Goal: Task Accomplishment & Management: Use online tool/utility

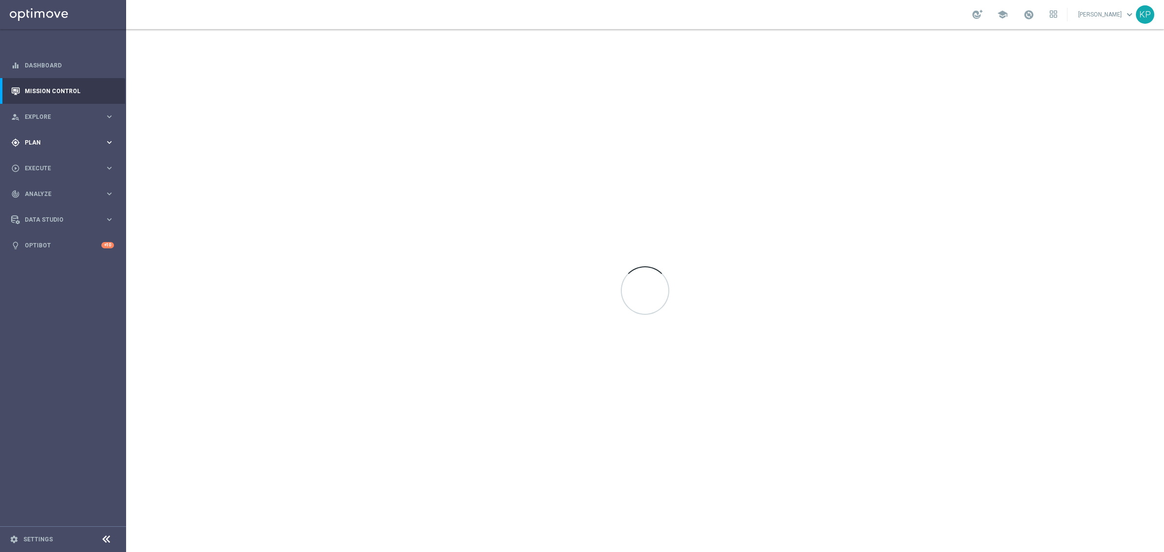
click at [82, 138] on div "gps_fixed Plan" at bounding box center [58, 142] width 94 height 9
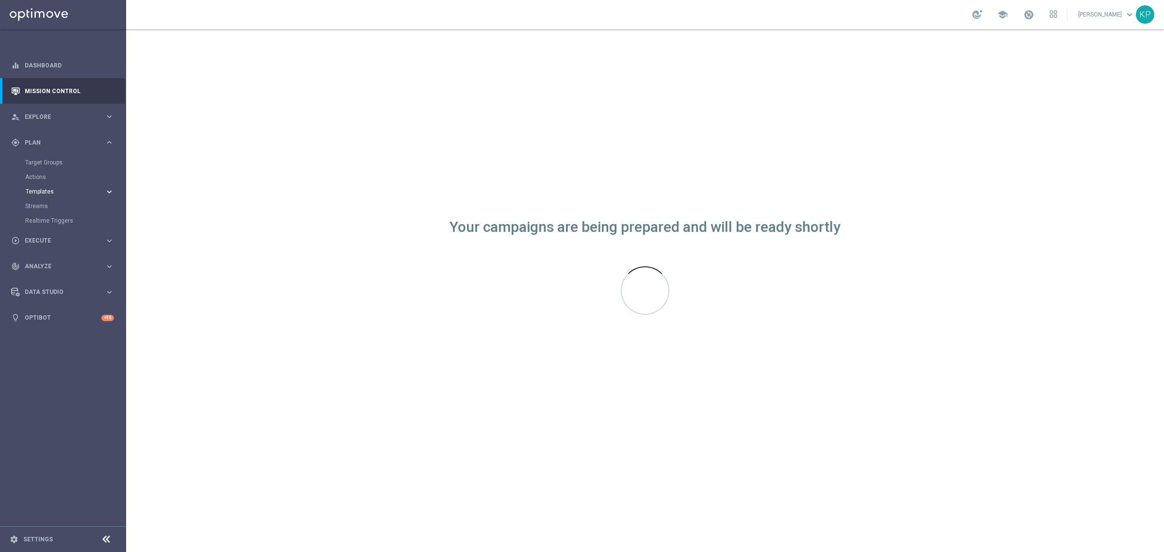
click at [59, 189] on span "Templates" at bounding box center [60, 192] width 69 height 6
click at [49, 204] on link "Optimail" at bounding box center [65, 206] width 71 height 8
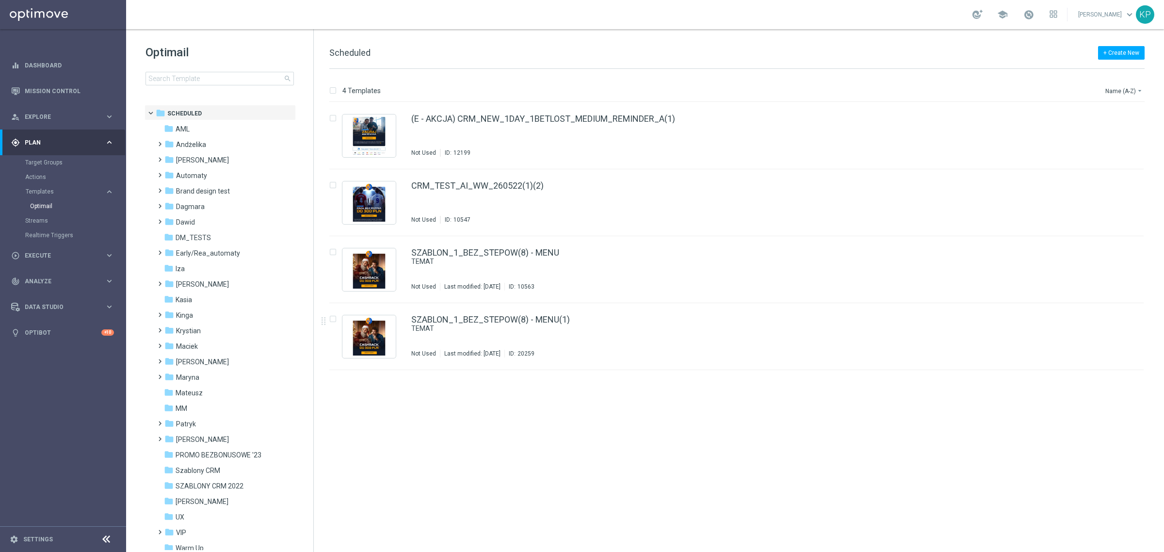
drag, startPoint x: 176, startPoint y: 69, endPoint x: 176, endPoint y: 74, distance: 5.3
click at [176, 69] on div "Optimail search" at bounding box center [229, 65] width 168 height 41
click at [176, 74] on input at bounding box center [219, 79] width 148 height 14
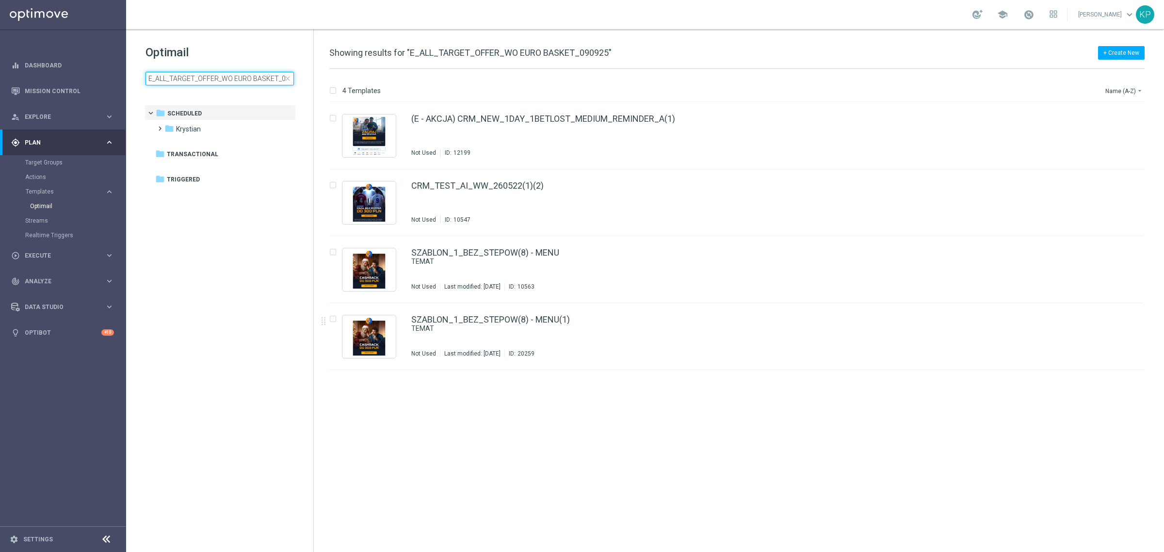
scroll to position [0, 16]
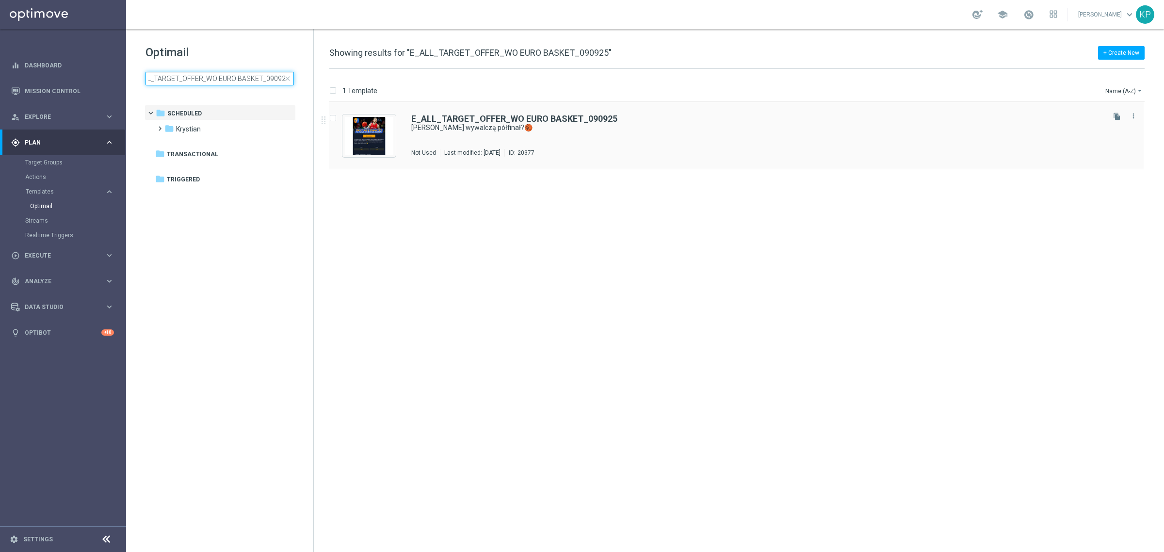
type input "E_ALL_TARGET_OFFER_WO EURO BASKET_090925"
click at [606, 138] on div "E_ALL_TARGET_OFFER_WO EURO BASKET_090925 Czy Polakom wywalczą półfinał?🏀 Schedu…" at bounding box center [756, 135] width 691 height 42
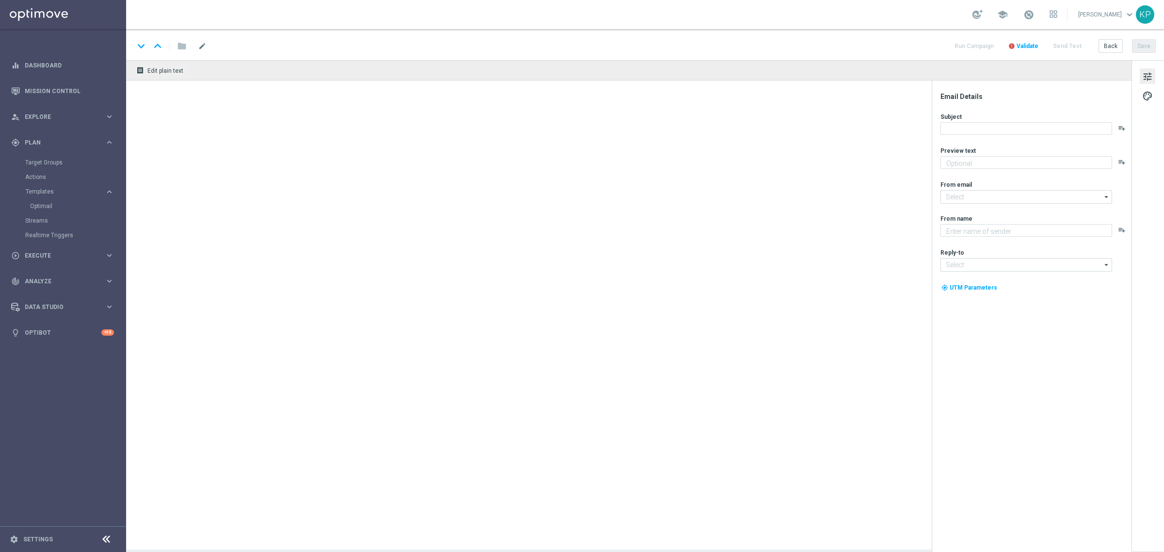
type textarea "Sprawdź kursy na mecz Turcja - Polska 🔥"
type input "[EMAIL_ADDRESS][DOMAIN_NAME]"
type textarea "STS"
type input "[EMAIL_ADDRESS][DOMAIN_NAME]"
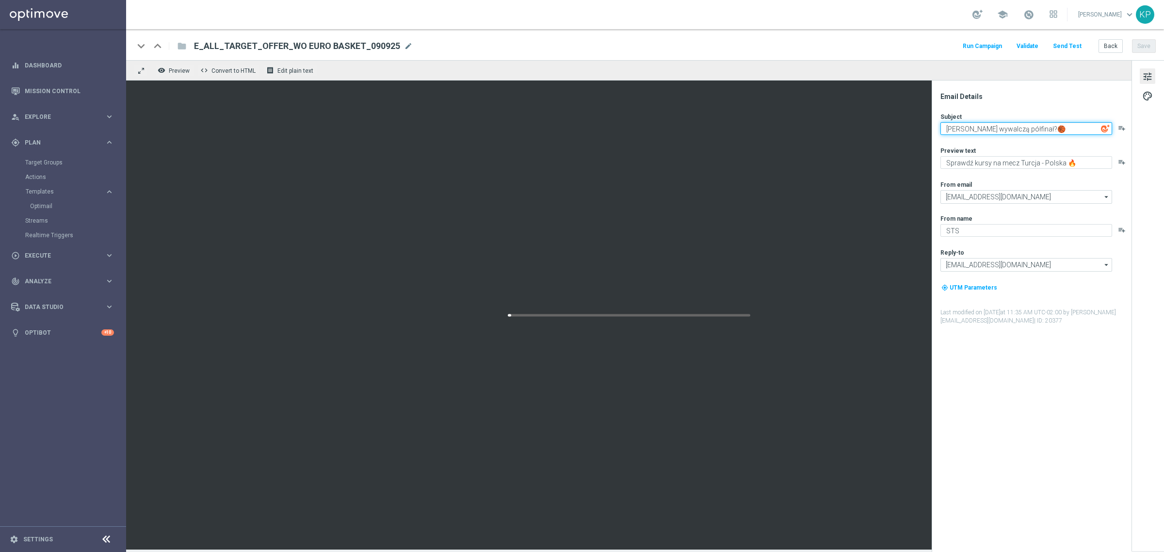
click at [984, 129] on textarea "[PERSON_NAME] wywalczą półfinał?🏀" at bounding box center [1026, 128] width 172 height 13
type textarea "Czy [DEMOGRAPHIC_DATA] wywalczą półfinał?🏀"
click at [994, 81] on div "Email Details Subject Czy [DEMOGRAPHIC_DATA] wywalczą półfinał?🏀 playlist_add P…" at bounding box center [1031, 315] width 200 height 471
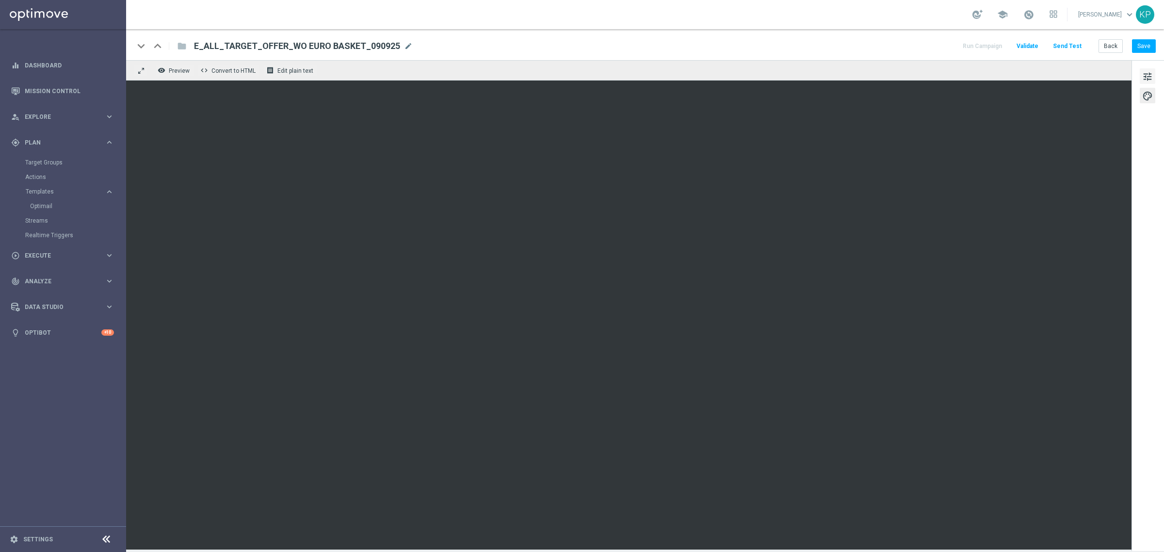
click at [1147, 74] on span "tune" at bounding box center [1147, 76] width 11 height 13
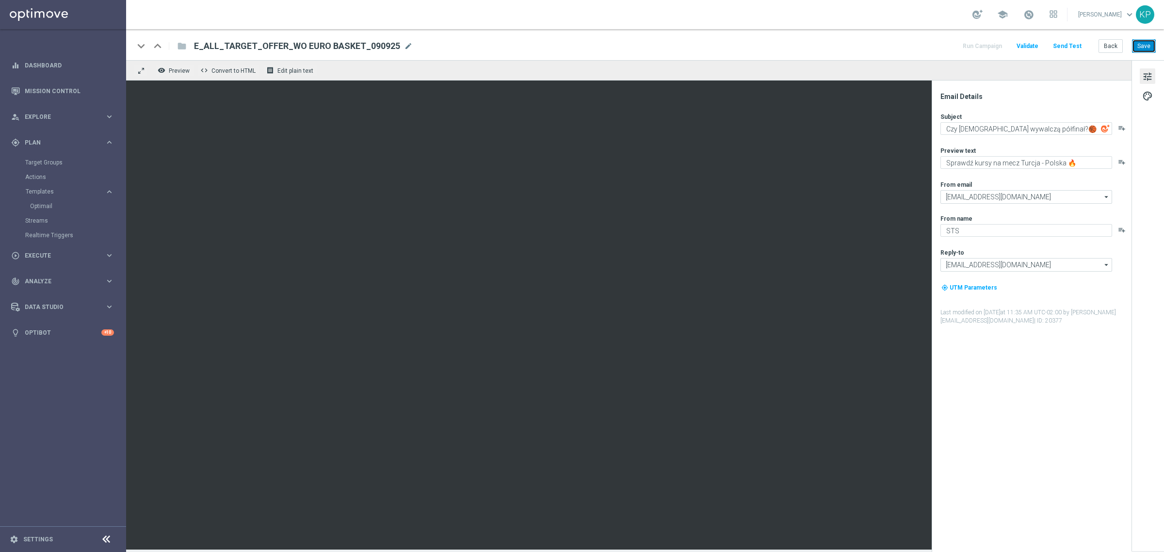
click at [1143, 49] on button "Save" at bounding box center [1144, 46] width 24 height 14
click at [1106, 40] on button "Back" at bounding box center [1110, 46] width 24 height 14
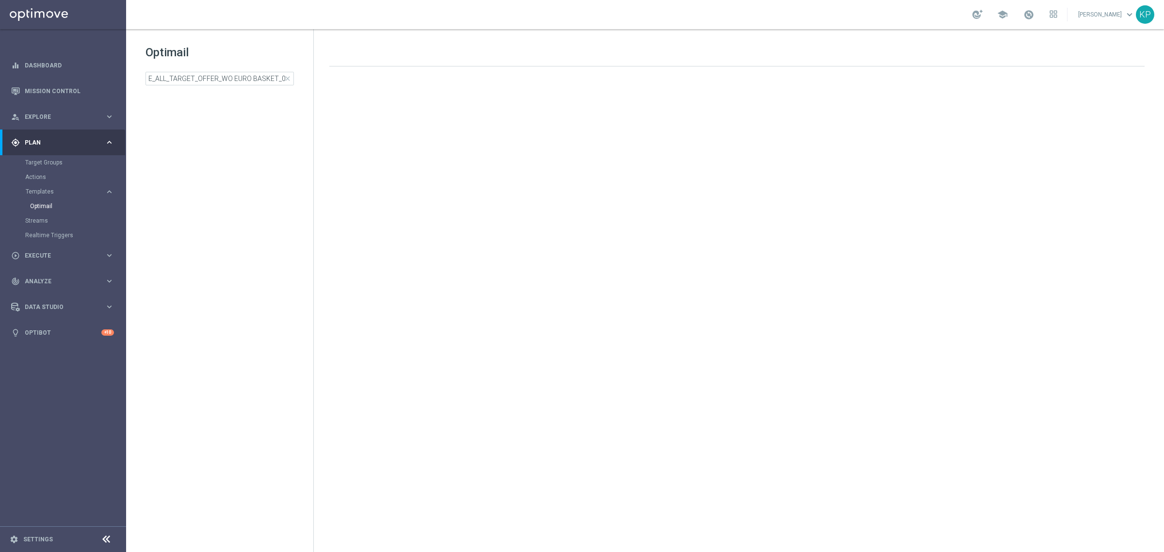
click at [232, 70] on div "Optimail E_ALL_TARGET_OFFER_WO EURO BASKET_090925 close" at bounding box center [229, 65] width 168 height 41
click at [233, 76] on input "E_ALL_TARGET_OFFER_WO EURO BASKET_090925" at bounding box center [219, 79] width 148 height 14
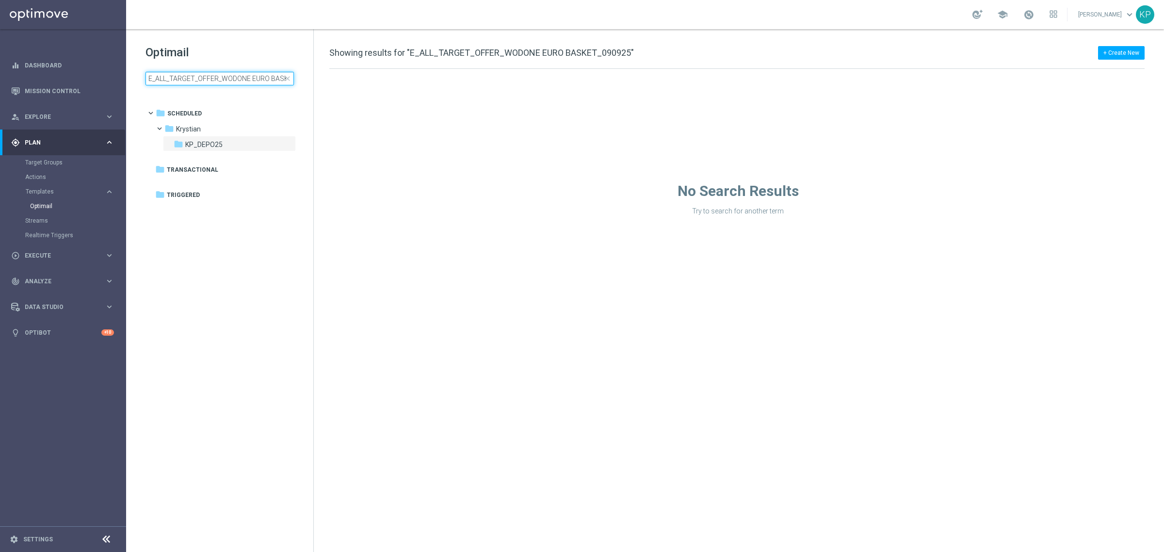
scroll to position [0, 33]
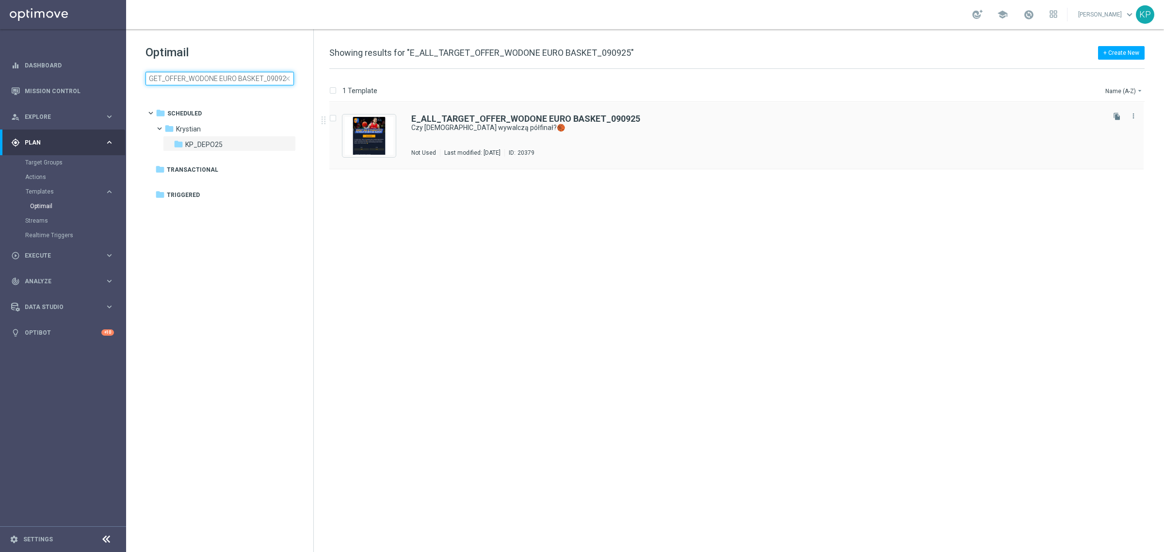
type input "E_ALL_TARGET_OFFER_WODONE EURO BASKET_090925"
click at [629, 133] on div "E_ALL_TARGET_OFFER_WODONE EURO BASKET_090925 Czy [DEMOGRAPHIC_DATA] wywalczą pó…" at bounding box center [756, 135] width 691 height 42
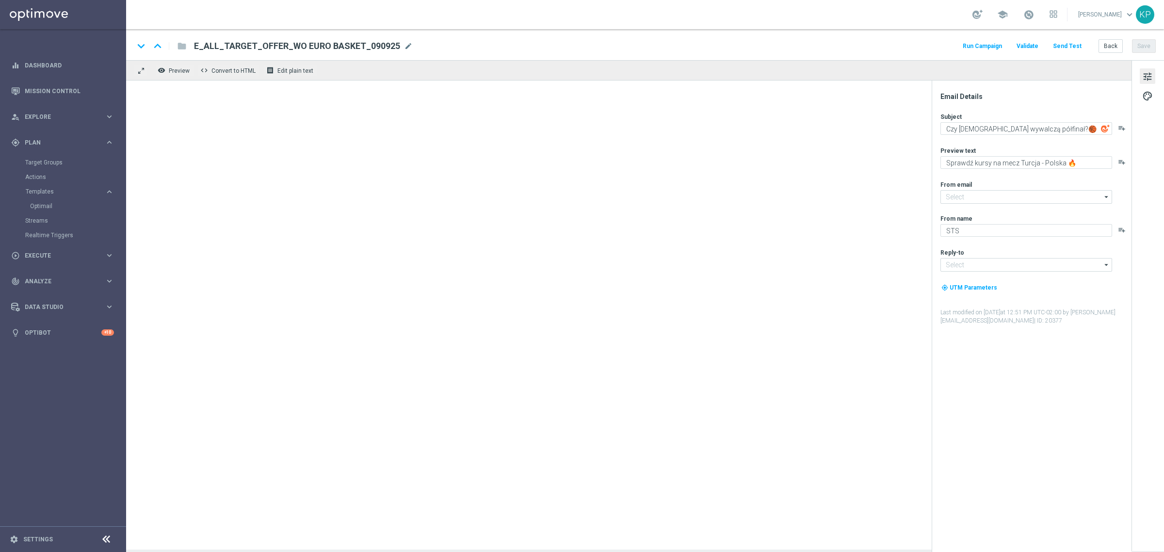
type input "[EMAIL_ADDRESS][DOMAIN_NAME]"
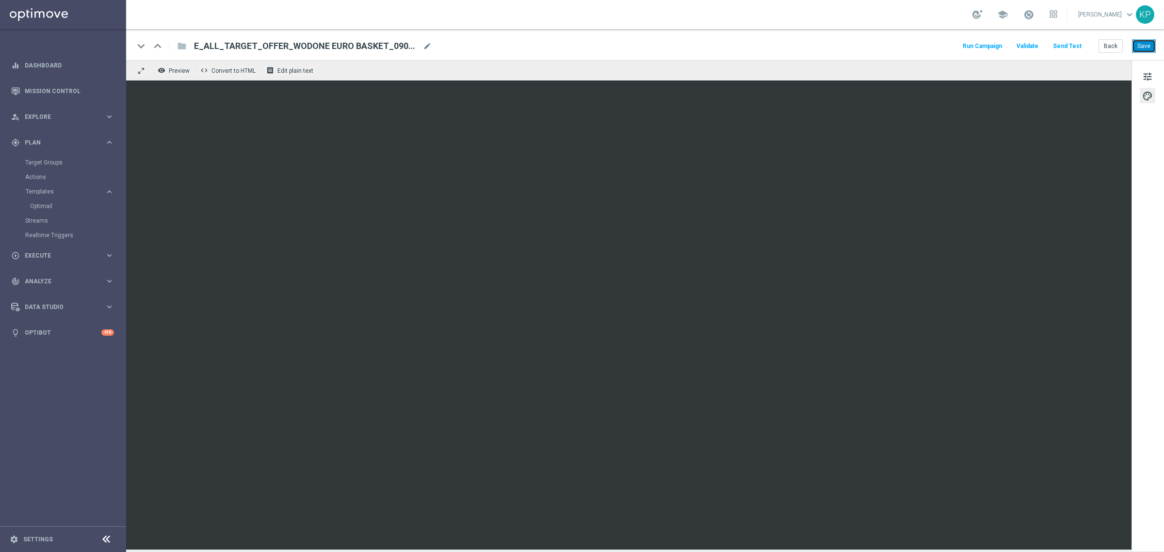
click at [1146, 44] on button "Save" at bounding box center [1144, 46] width 24 height 14
click at [1114, 47] on button "Back" at bounding box center [1110, 46] width 24 height 14
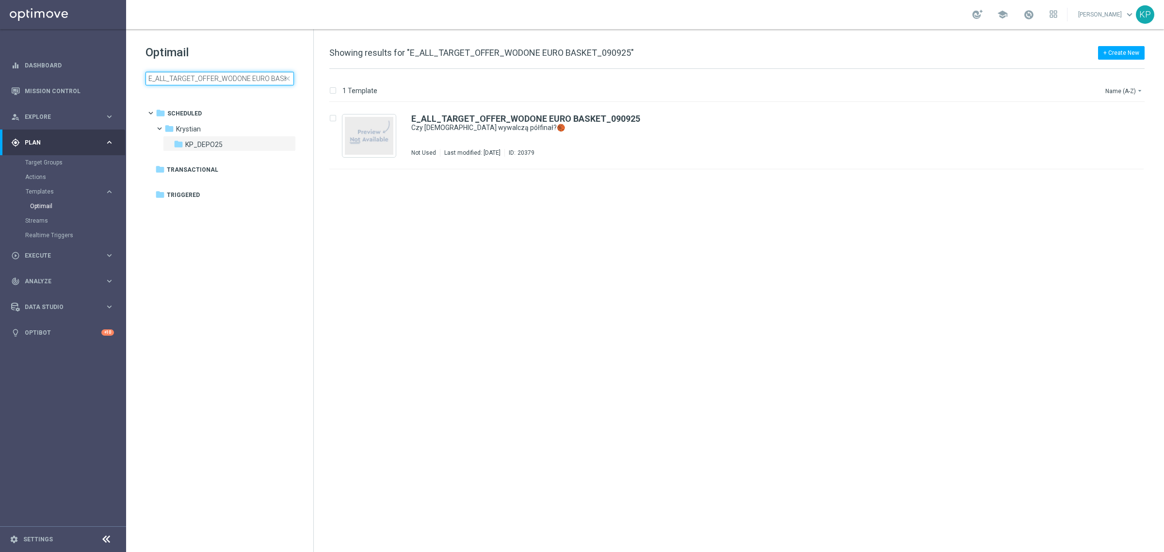
click at [231, 76] on input "E_ALL_TARGET_OFFER_WODONE EURO BASKET_090925" at bounding box center [219, 79] width 148 height 14
type input "E_ALL_TARGET_OFFER_WO EURO BASKET_090925"
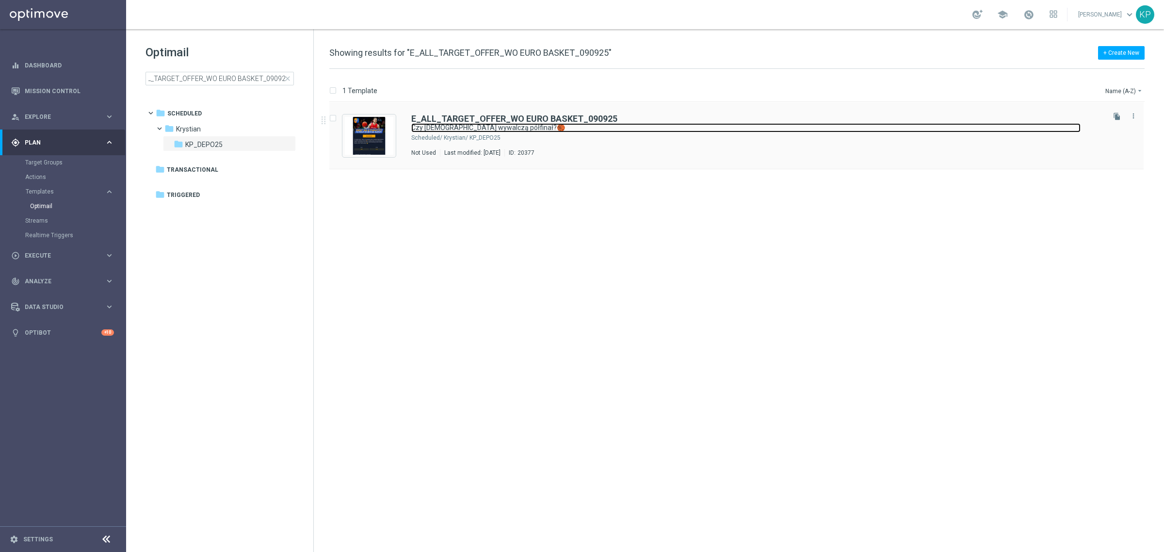
click at [487, 132] on link "Czy [DEMOGRAPHIC_DATA] wywalczą półfinał?🏀" at bounding box center [745, 127] width 669 height 9
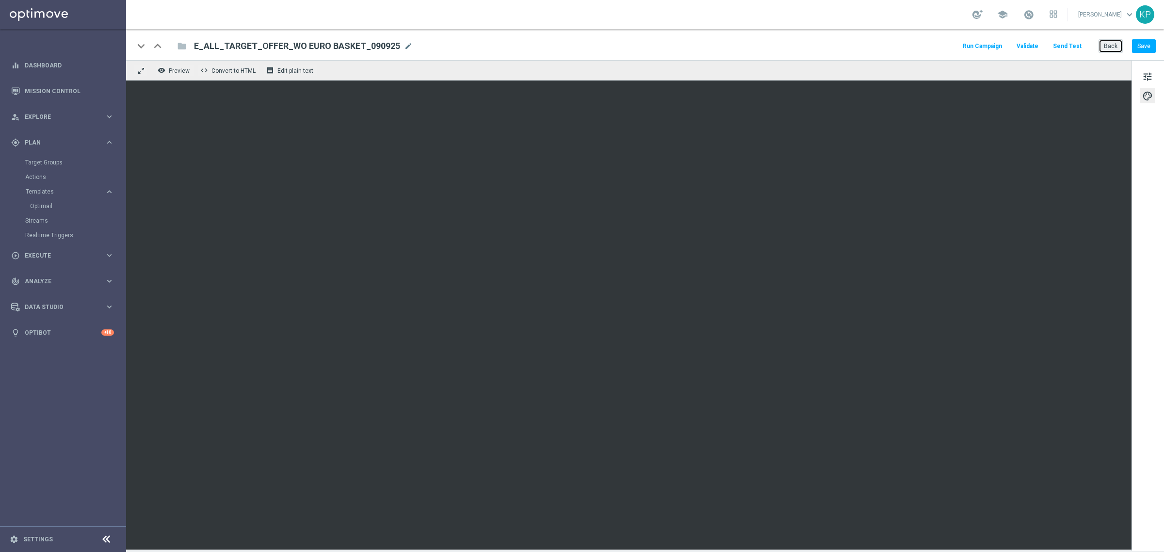
click at [1115, 43] on button "Back" at bounding box center [1110, 46] width 24 height 14
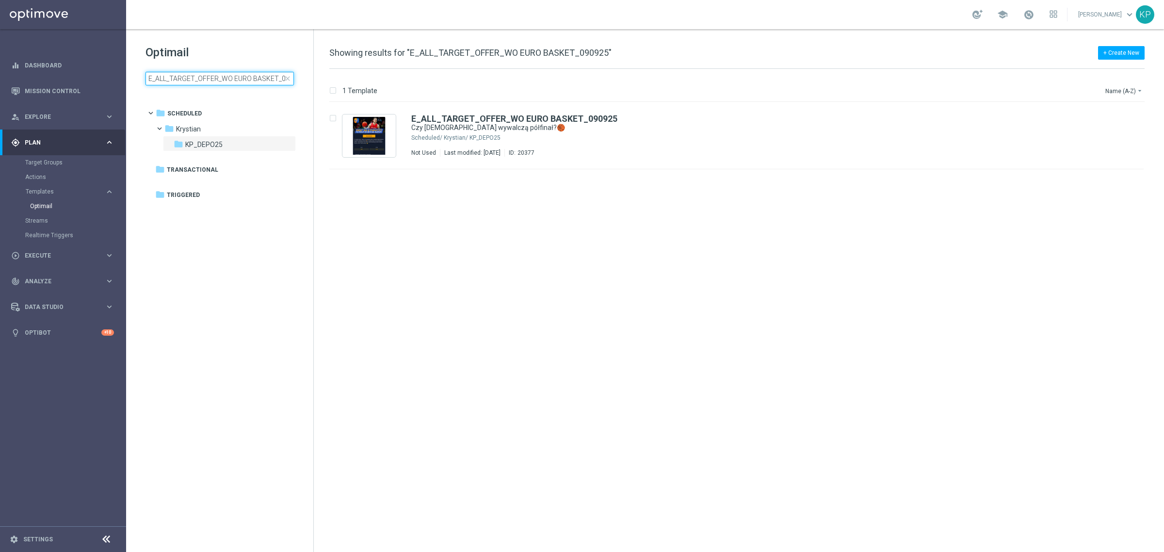
click at [222, 74] on input "E_ALL_TARGET_OFFER_WO EURO BASKET_090925" at bounding box center [219, 79] width 148 height 14
click at [222, 80] on input "E_ALL_TARGET_OFFER_WODONE EURO BASKET_090925" at bounding box center [219, 79] width 148 height 14
click at [245, 80] on input "E_ALL_TARGET_OFFER_WO EURO BASKET_090925" at bounding box center [219, 79] width 148 height 14
type input "E_ALL_TARGET_OFFER_WODONE EURO BASKET_090925"
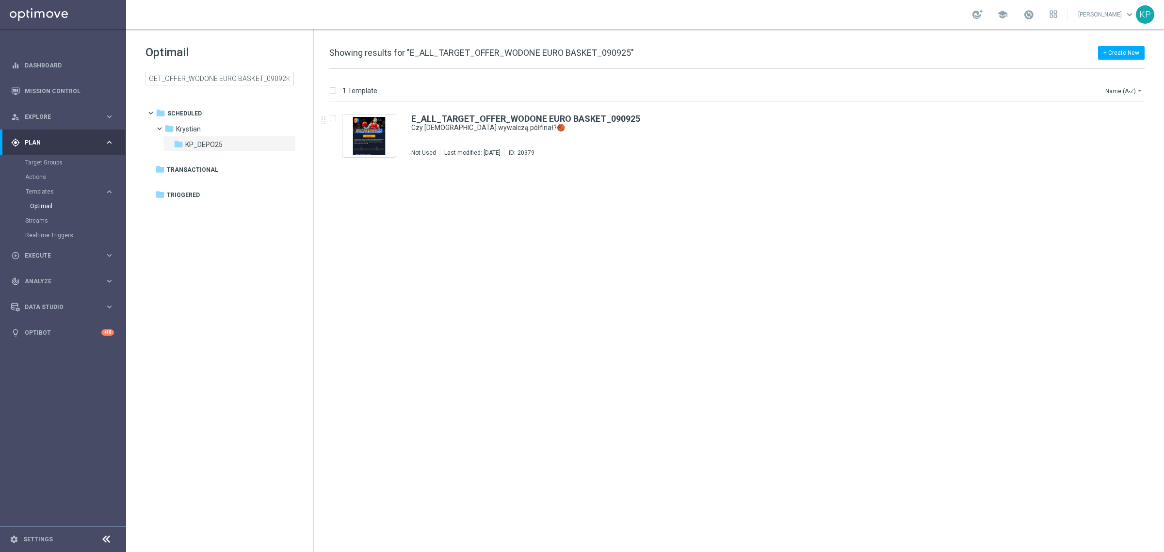
click at [474, 254] on div "insert_drive_file E_ALL_TARGET_OFFER_WODONE EURO BASKET_090925 Czy [DEMOGRAPHIC…" at bounding box center [740, 326] width 842 height 449
click at [629, 142] on div "E_ALL_TARGET_OFFER_WODONE EURO BASKET_090925 Czy [DEMOGRAPHIC_DATA] wywalczą pó…" at bounding box center [756, 135] width 691 height 42
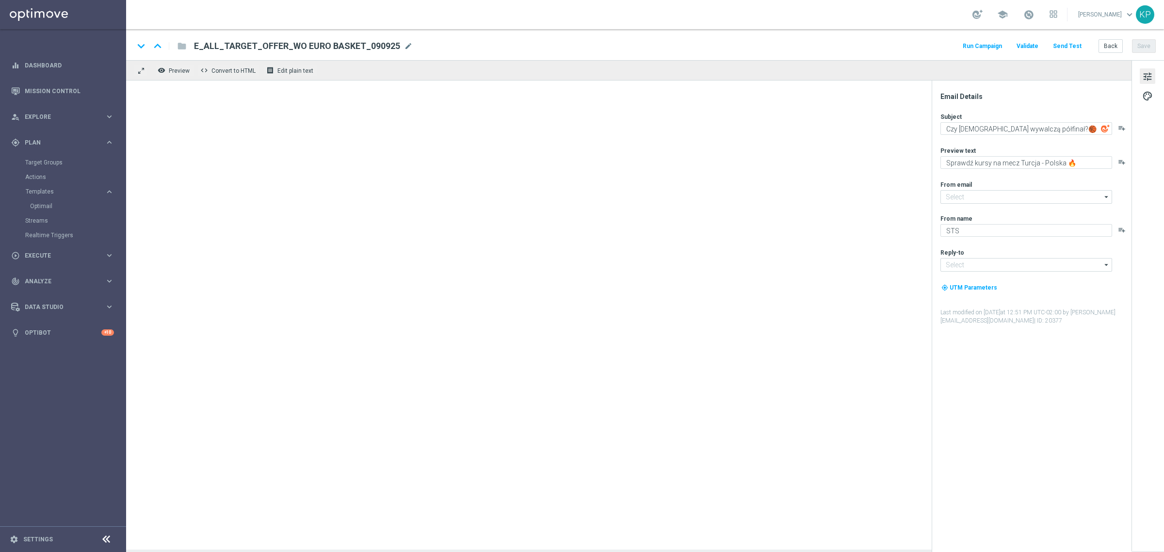
type input "[EMAIL_ADDRESS][DOMAIN_NAME]"
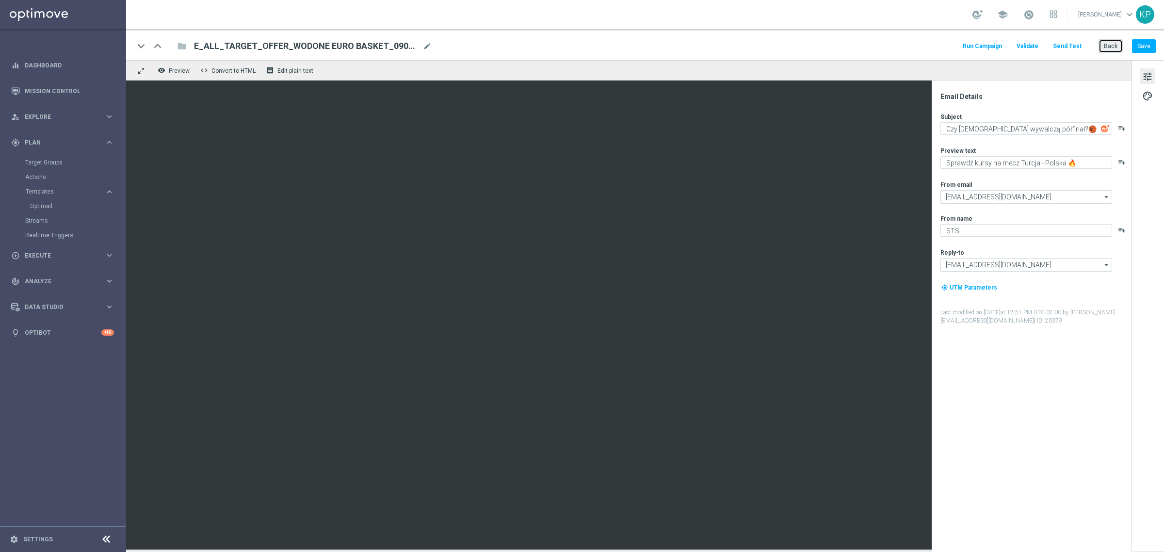
click at [1109, 45] on button "Back" at bounding box center [1110, 46] width 24 height 14
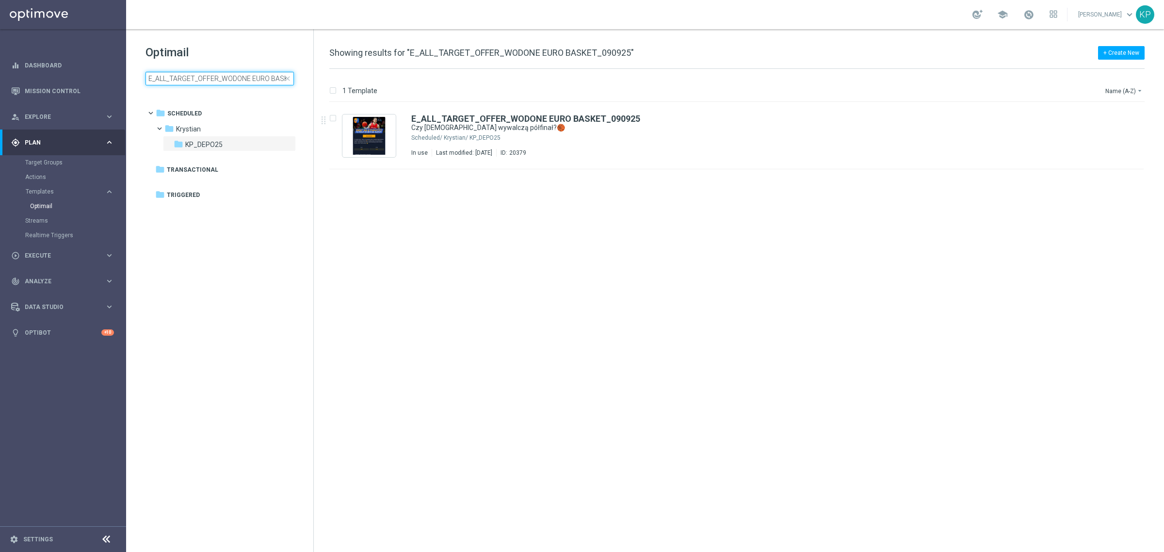
click at [248, 81] on input "E_ALL_TARGET_OFFER_WODONE EURO BASKET_090925" at bounding box center [219, 79] width 148 height 14
type input "E_ALL_TARGET_OFFER_WO EURO BASKET_090925"
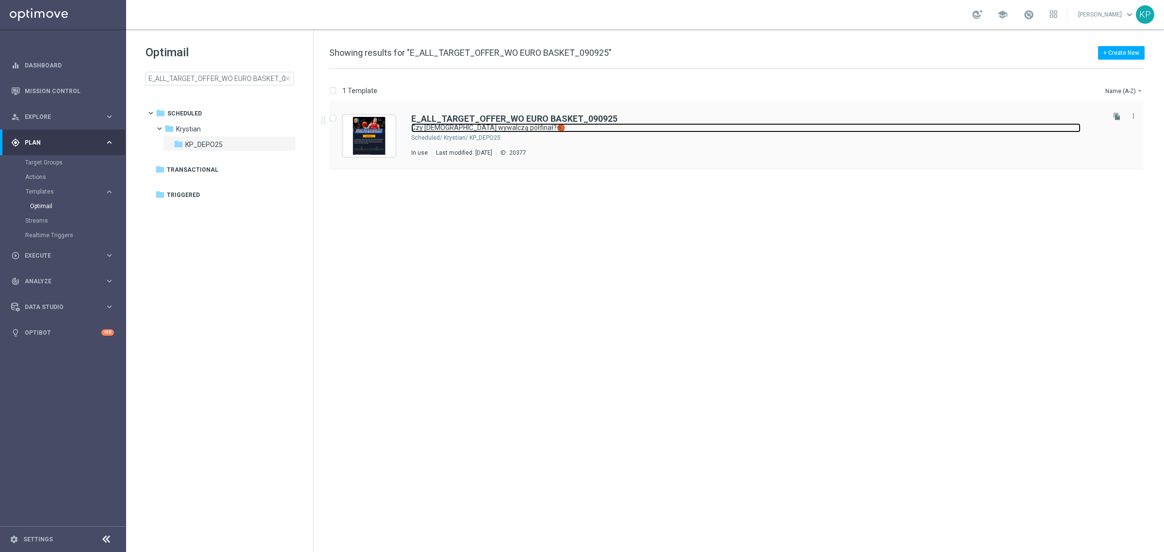
click at [616, 129] on link "Czy [DEMOGRAPHIC_DATA] wywalczą półfinał?🏀" at bounding box center [745, 127] width 669 height 9
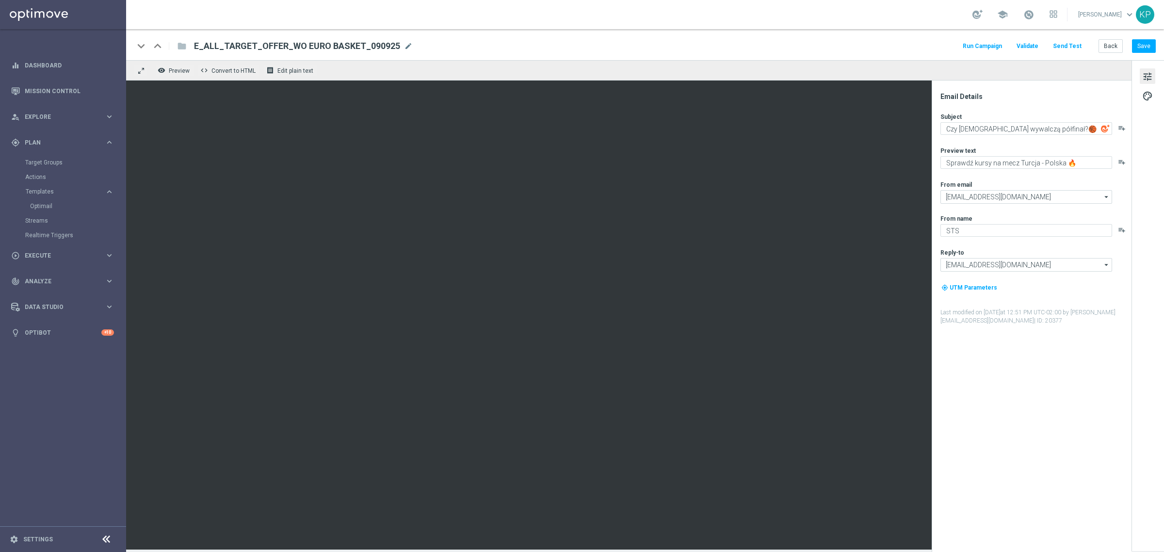
click at [377, 47] on span "E_ALL_TARGET_OFFER_WO EURO BASKET_090925" at bounding box center [297, 46] width 206 height 12
click at [1111, 44] on button "Back" at bounding box center [1110, 46] width 24 height 14
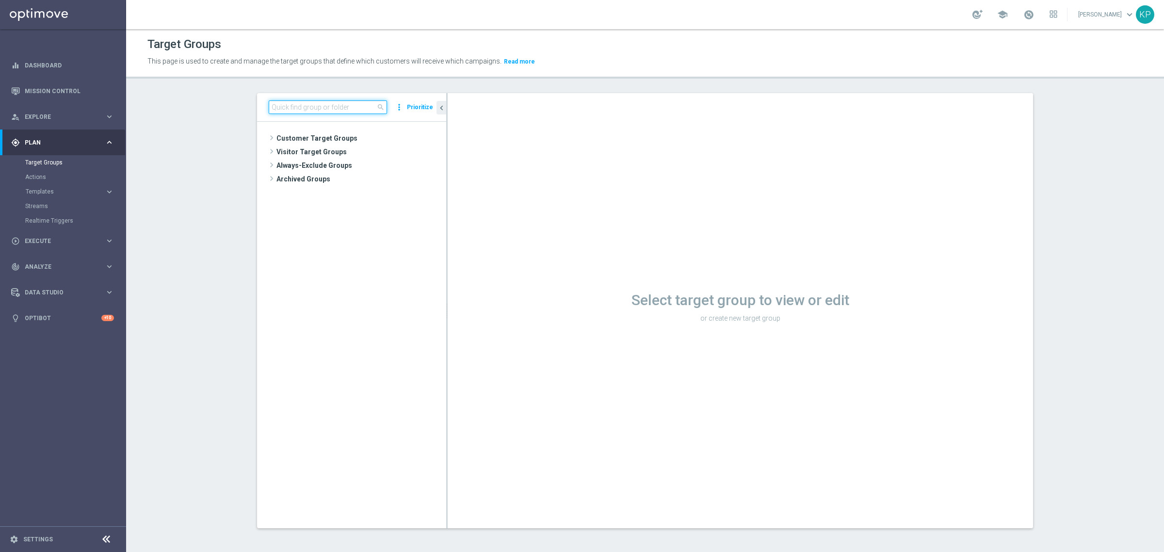
click at [295, 109] on input at bounding box center [328, 107] width 118 height 14
paste input "E_ALL_TARGET_OFFER_WO EURO BASKET_090925"
type input "E_ALL_TARGET_OFFER_WO EURO BASKET_090925"
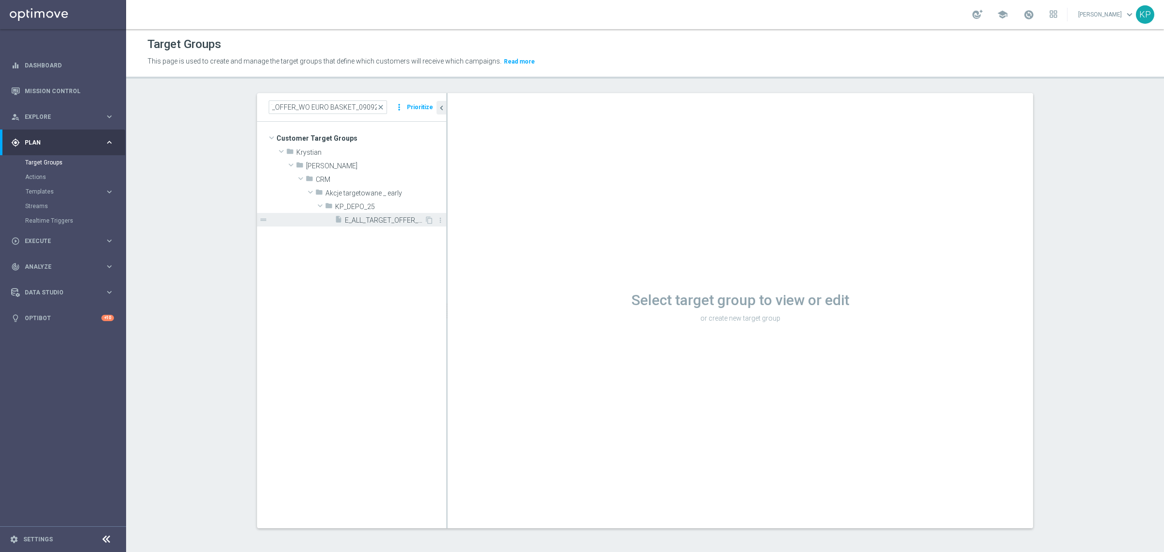
scroll to position [0, 0]
click at [355, 216] on span "E_ALL_TARGET_OFFER_WO EURO BASKET_090925" at bounding box center [385, 220] width 80 height 8
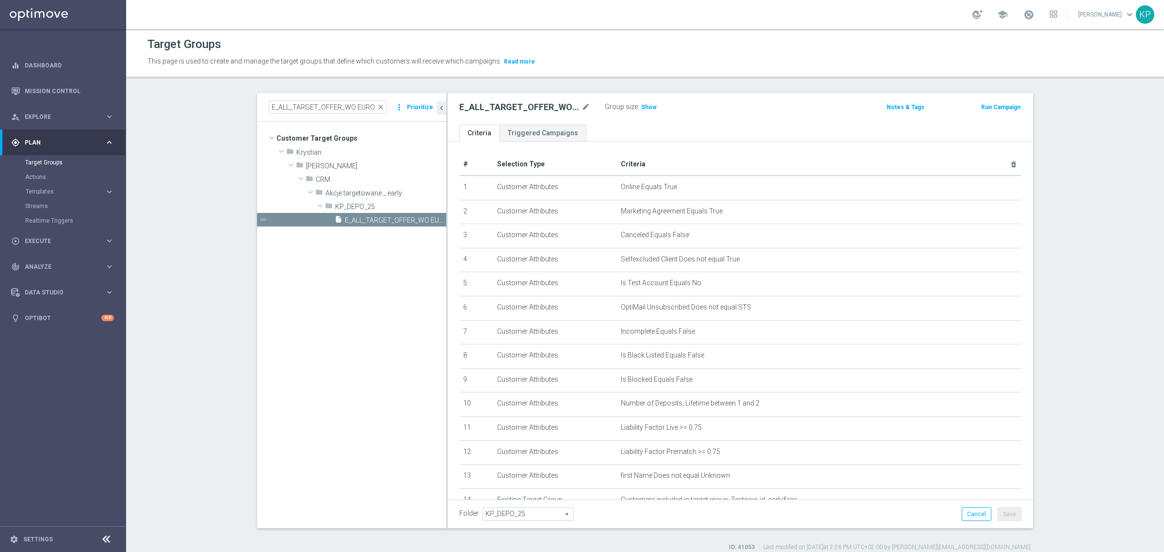
scroll to position [171, 0]
